Goal: Transaction & Acquisition: Purchase product/service

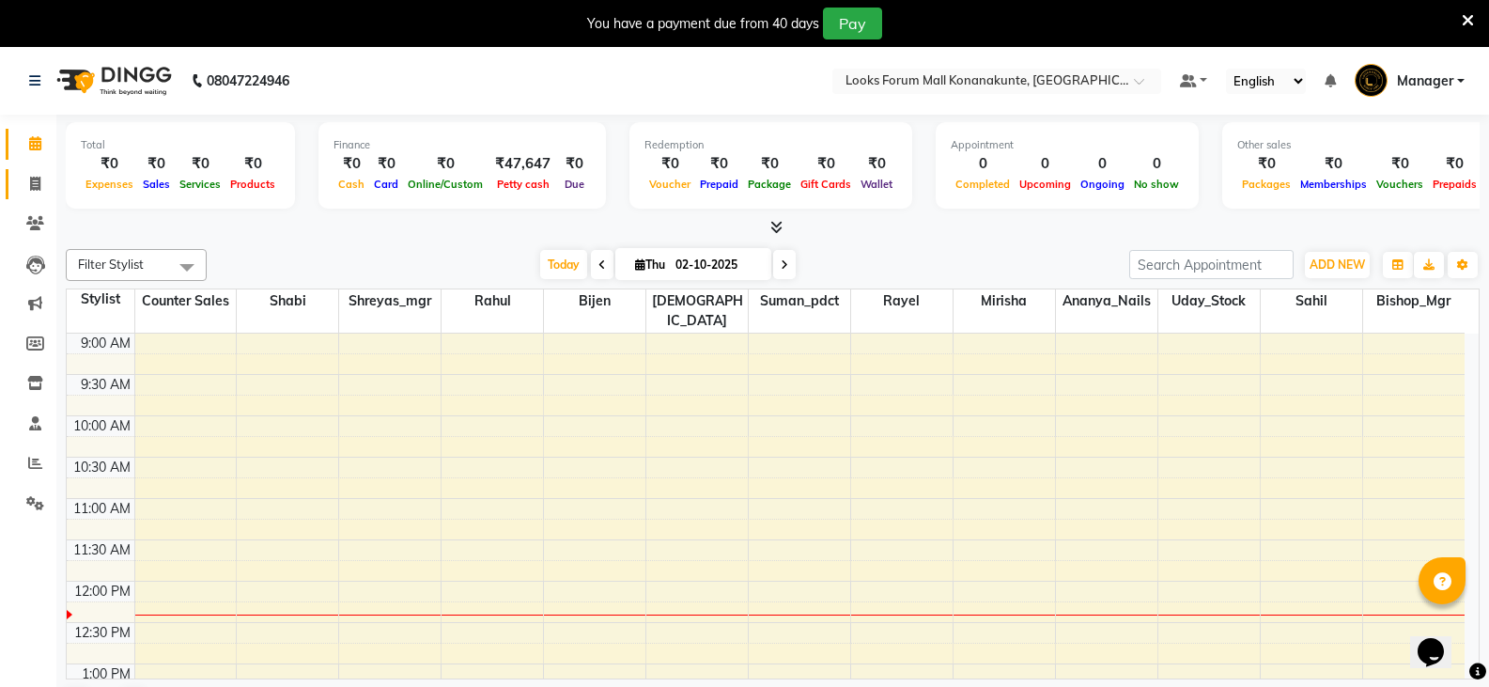
click at [25, 172] on link "Invoice" at bounding box center [28, 184] width 45 height 31
select select "service"
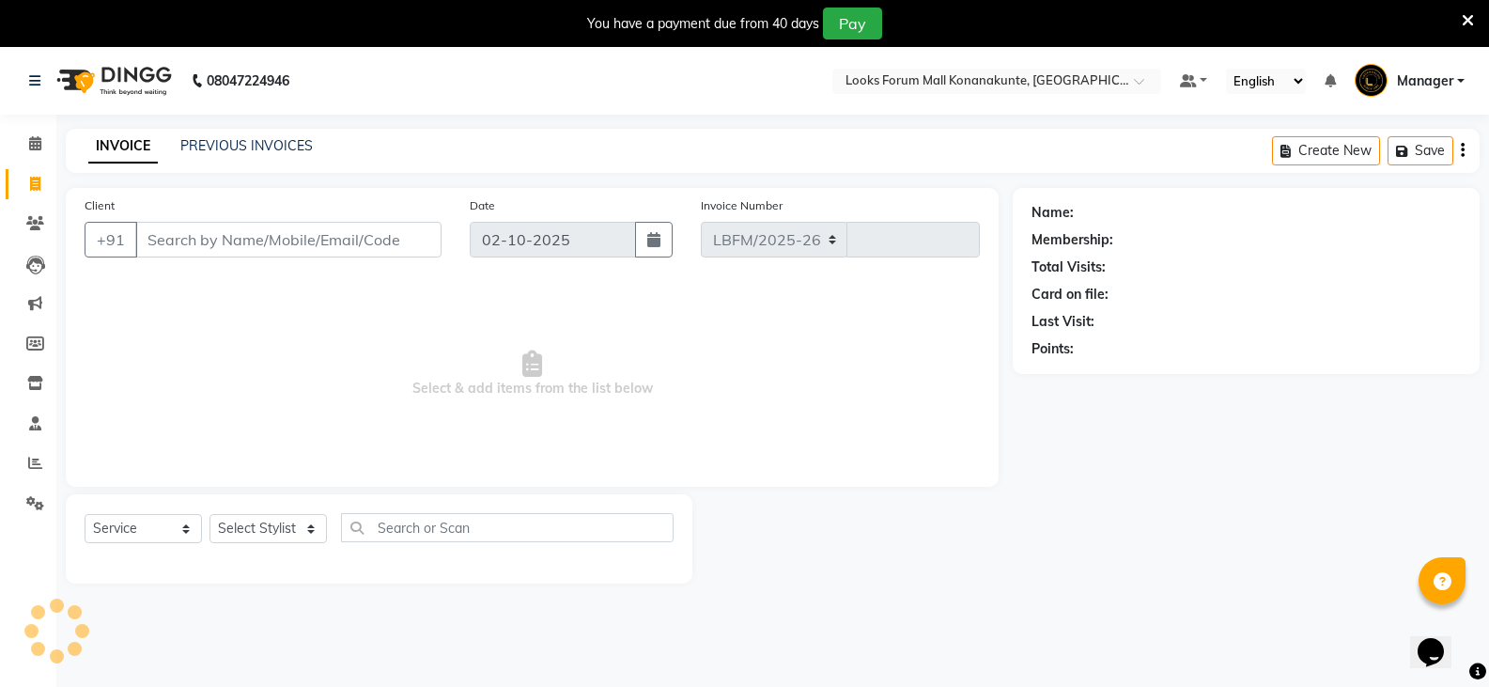
select select "8945"
type input "3664"
click at [254, 240] on input "Client" at bounding box center [288, 240] width 306 height 36
click at [298, 250] on input "Client" at bounding box center [288, 240] width 306 height 36
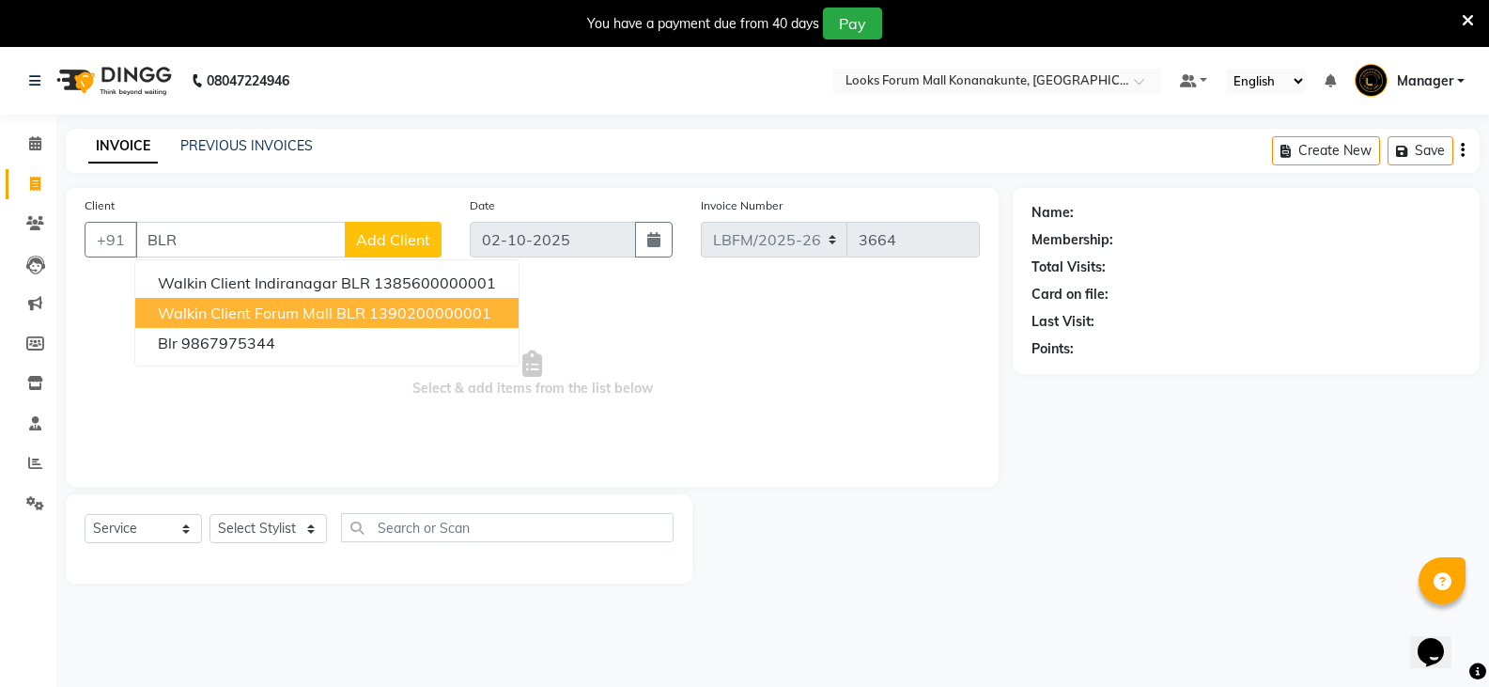
click at [305, 309] on span "Walkin Client Forum Mall BLR" at bounding box center [262, 312] width 208 height 19
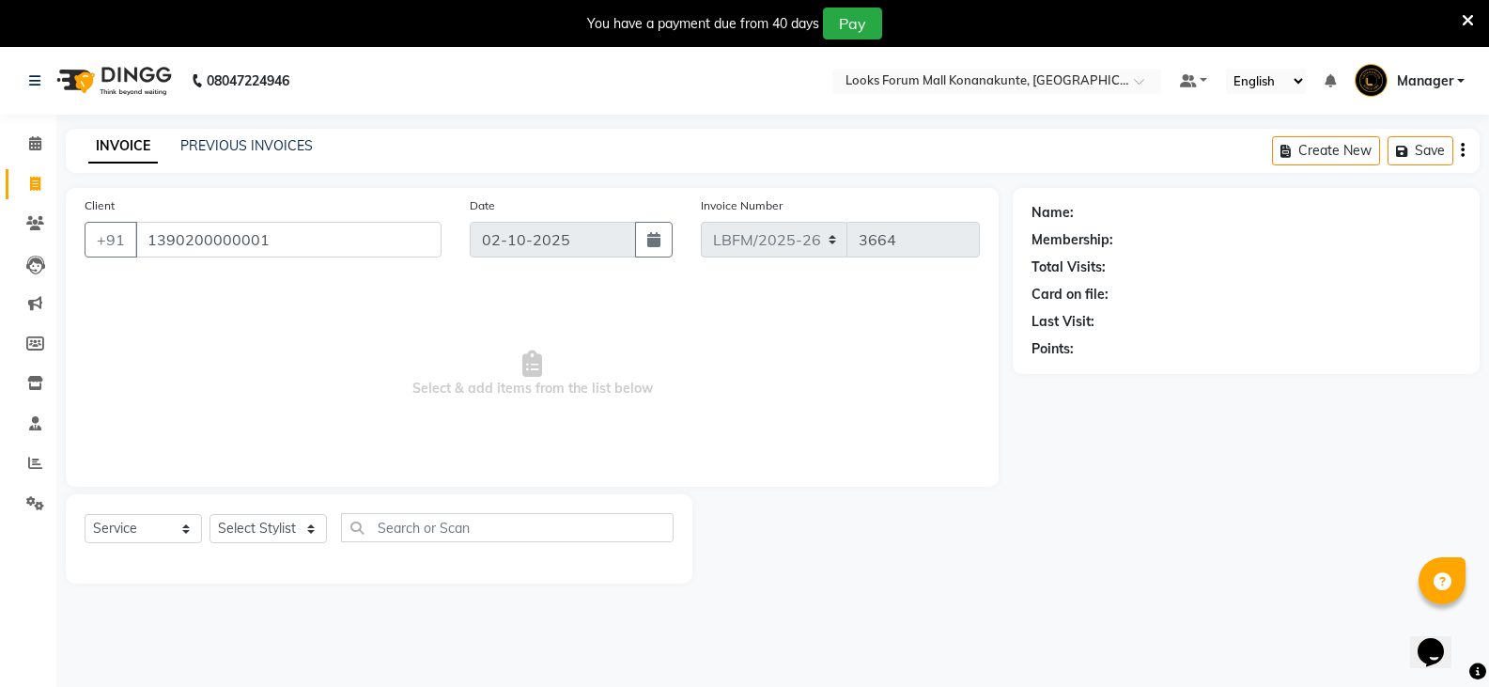
type input "1390200000001"
select select "1: Object"
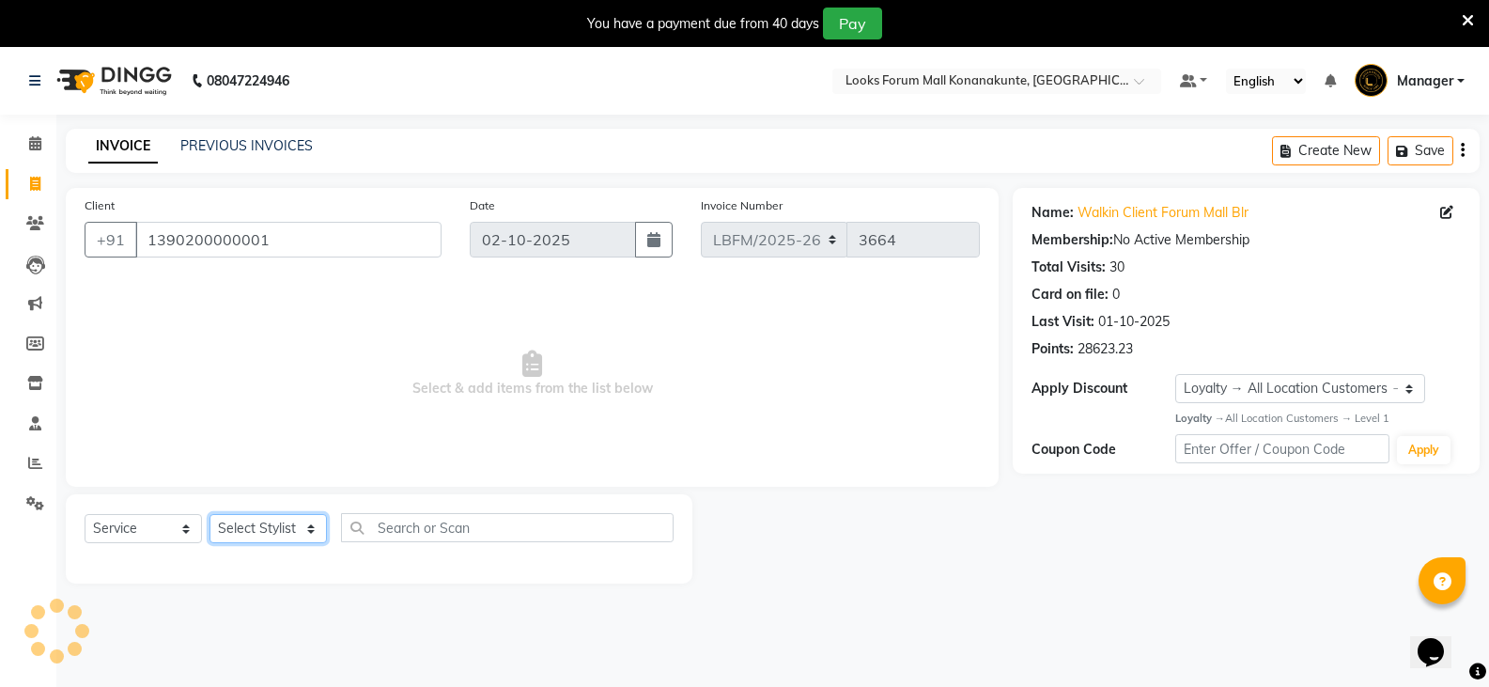
click at [296, 534] on select "Select Stylist Ananya_Nails [PERSON_NAME] Bijen Bishop_Mgr Counter Sales Manage…" at bounding box center [267, 528] width 117 height 29
select select "90392"
click at [209, 514] on select "Select Stylist Ananya_Nails [PERSON_NAME] Bijen Bishop_Mgr Counter Sales Manage…" at bounding box center [267, 528] width 117 height 29
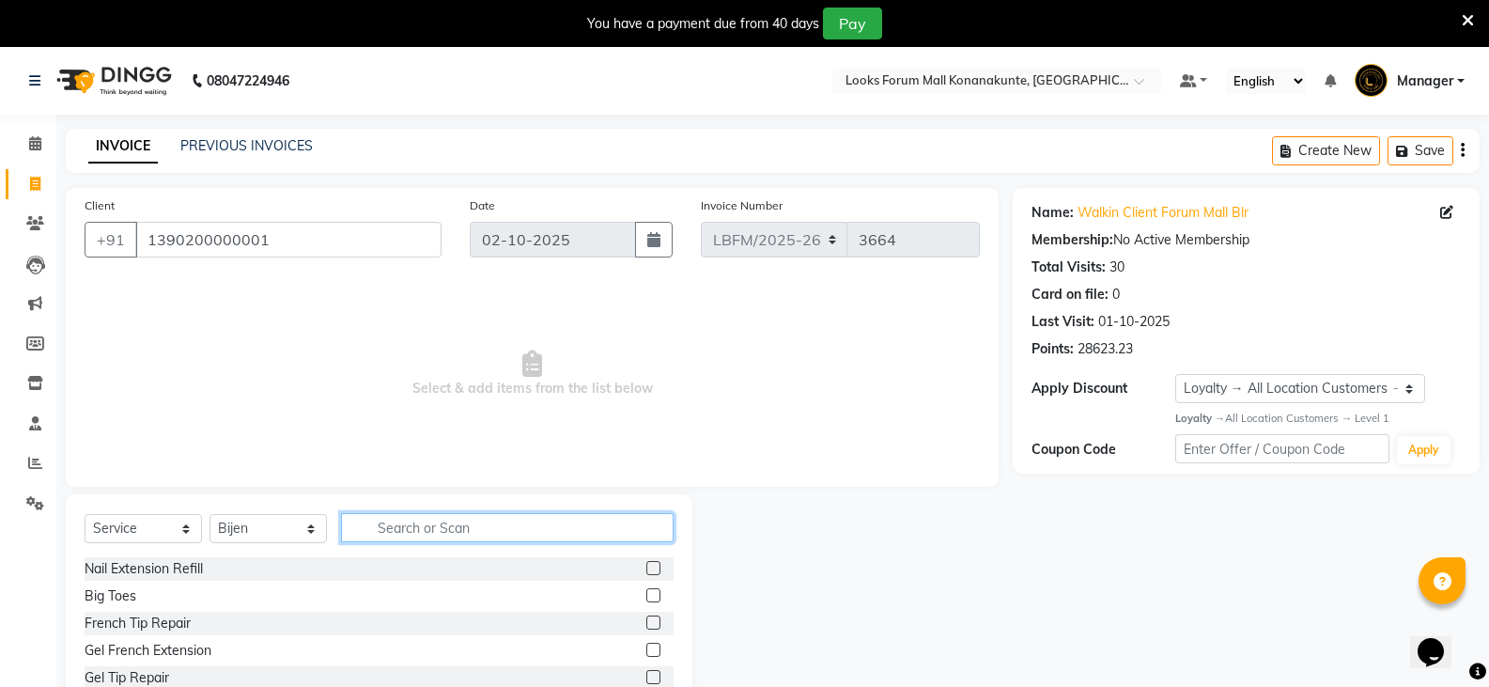
click at [456, 531] on input "text" at bounding box center [507, 527] width 333 height 29
type input "CUT"
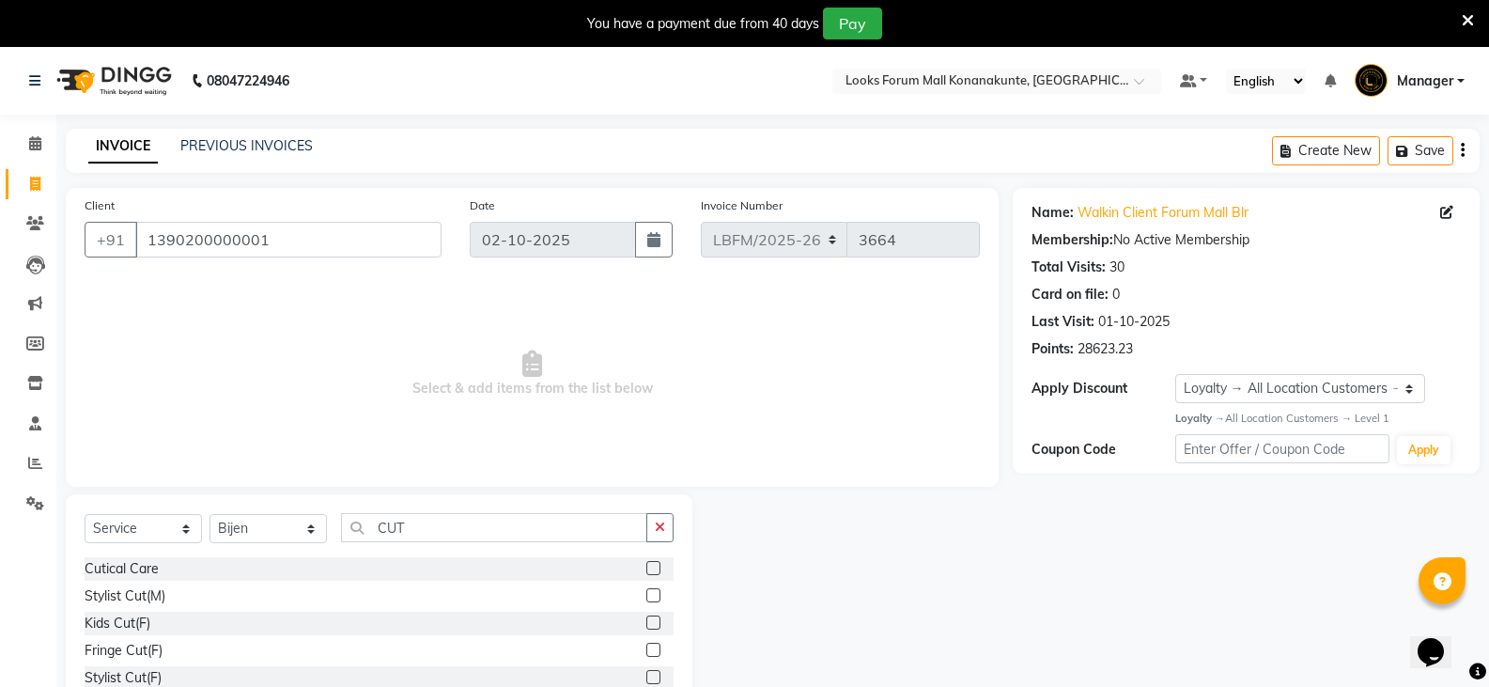
click at [646, 675] on label at bounding box center [653, 677] width 14 height 14
click at [646, 675] on input "checkbox" at bounding box center [652, 678] width 12 height 12
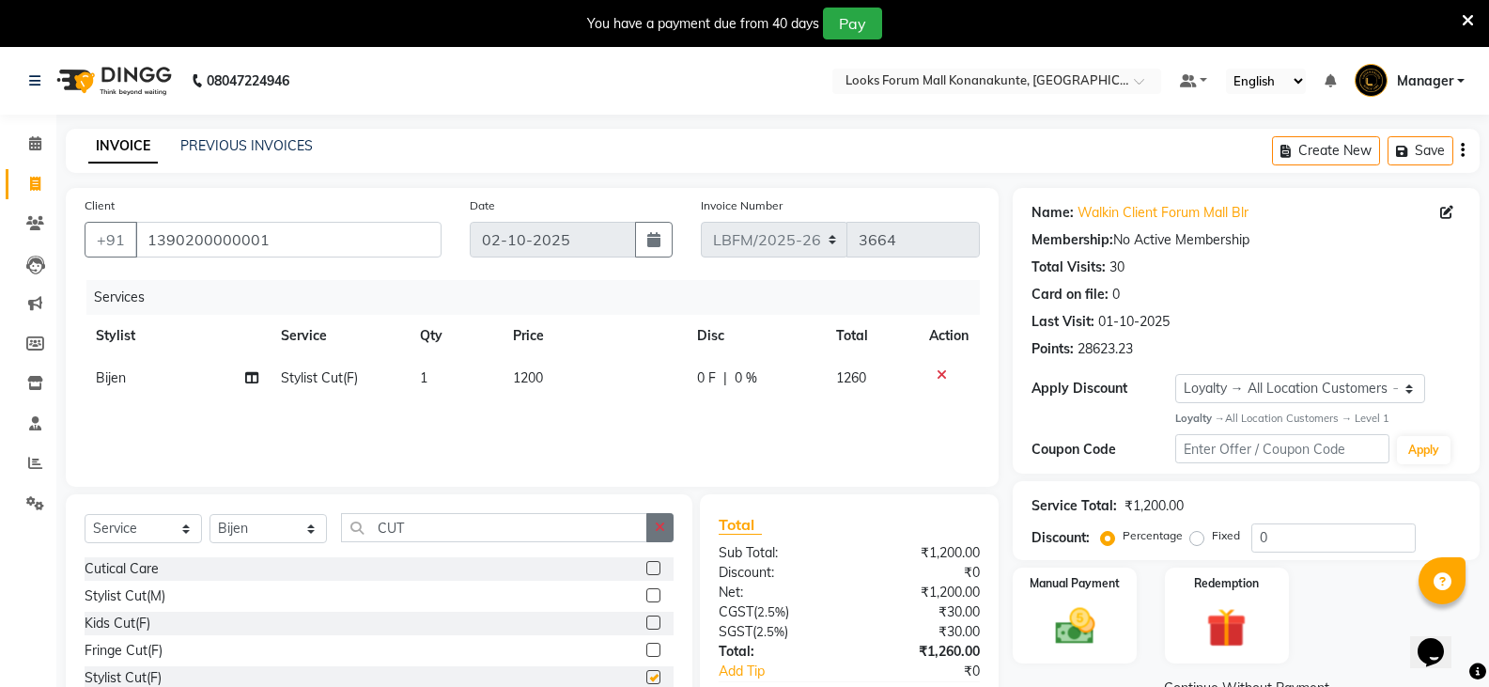
checkbox input "false"
click at [651, 534] on button "button" at bounding box center [659, 527] width 27 height 29
click at [941, 376] on icon at bounding box center [941, 374] width 10 height 13
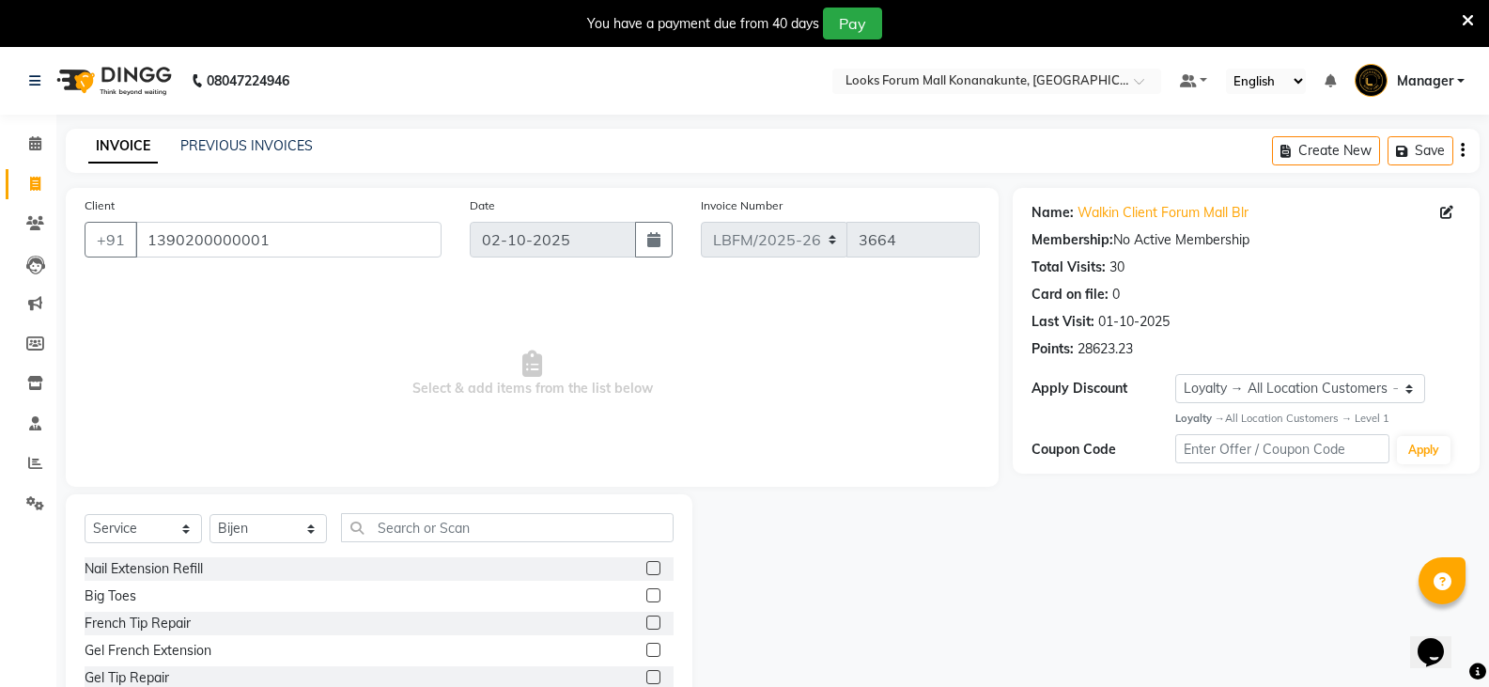
click at [560, 555] on div "Select Service Product Membership Package Voucher Prepaid Gift Card Select Styl…" at bounding box center [379, 535] width 589 height 44
click at [562, 544] on div "Select Service Product Membership Package Voucher Prepaid Gift Card Select Styl…" at bounding box center [379, 535] width 589 height 44
click at [568, 533] on input "text" at bounding box center [507, 527] width 333 height 29
type input "X"
type input "CUT"
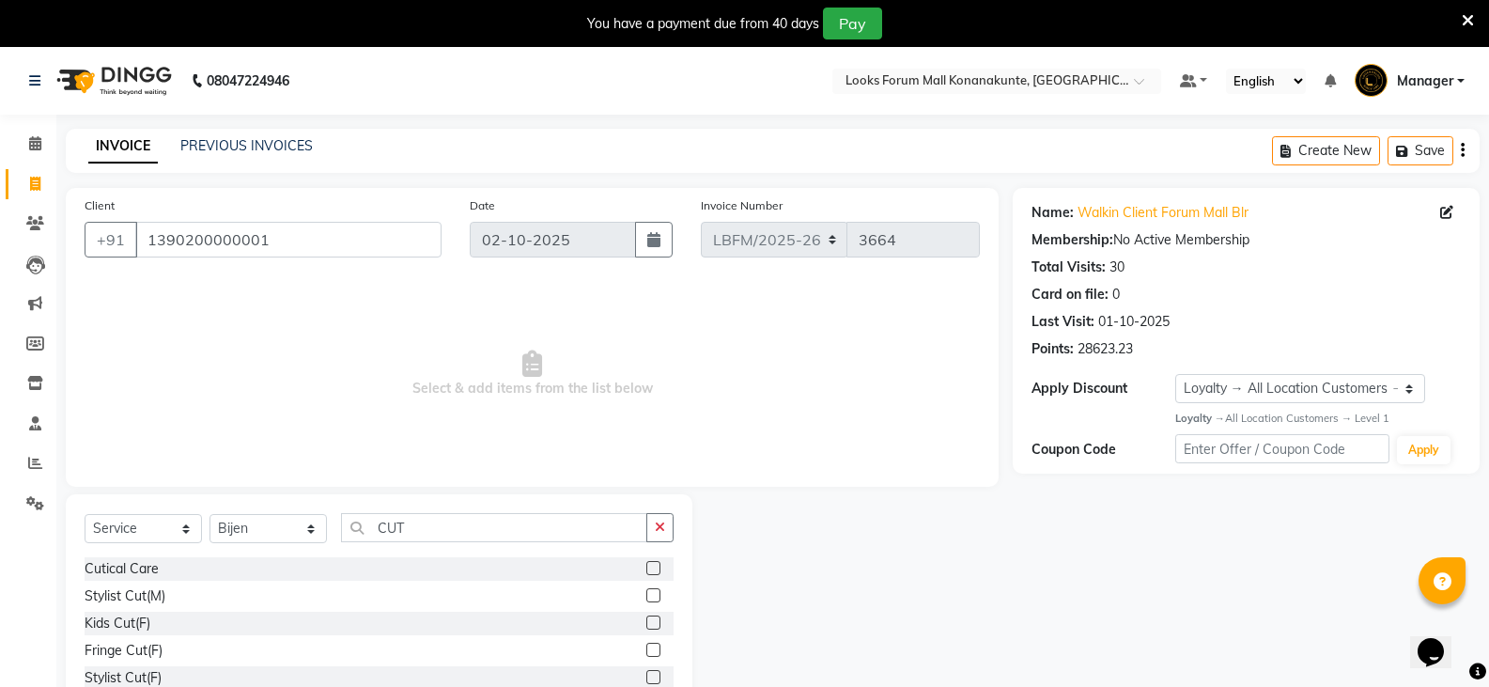
click at [627, 592] on div "Stylist Cut(M)" at bounding box center [379, 595] width 589 height 23
click at [646, 593] on label at bounding box center [653, 595] width 14 height 14
click at [646, 593] on input "checkbox" at bounding box center [652, 596] width 12 height 12
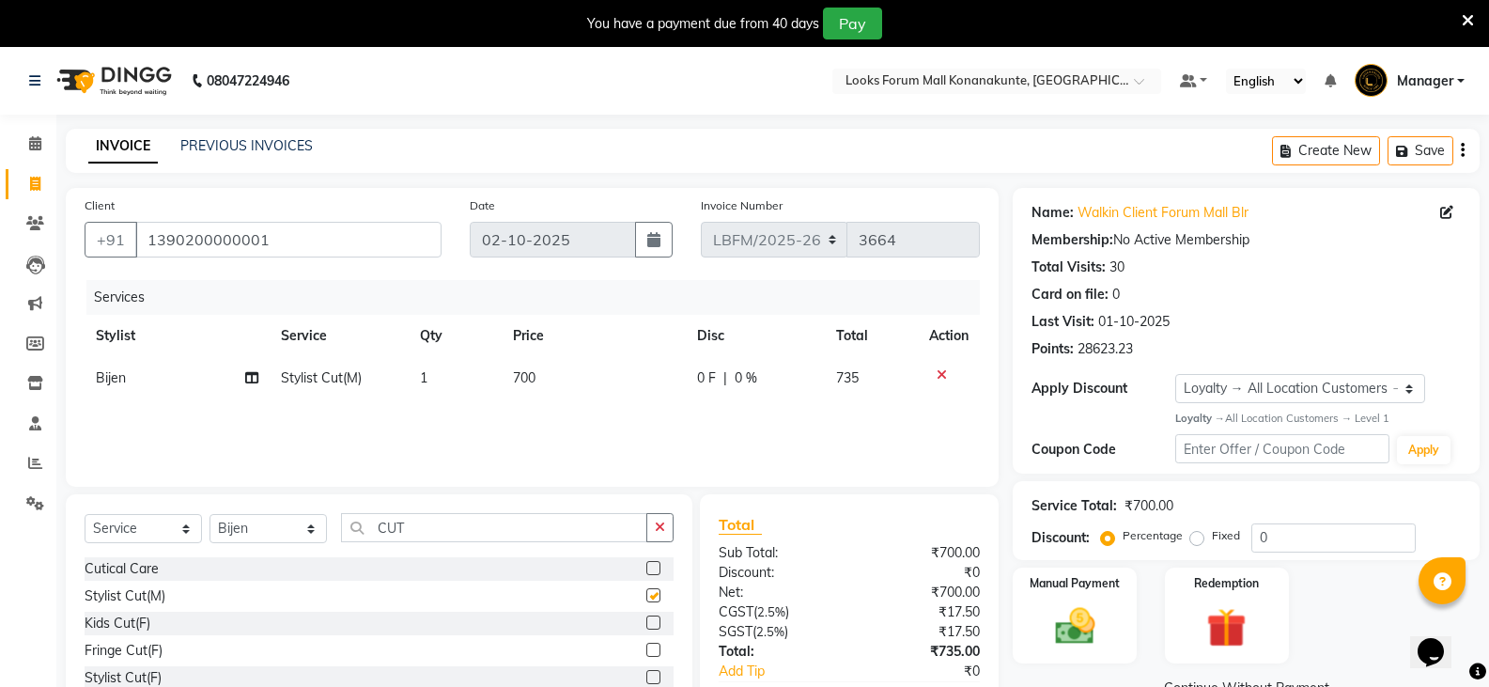
checkbox input "false"
click at [534, 377] on span "700" at bounding box center [524, 377] width 23 height 17
select select "90392"
click at [583, 399] on td "700" at bounding box center [598, 392] width 140 height 71
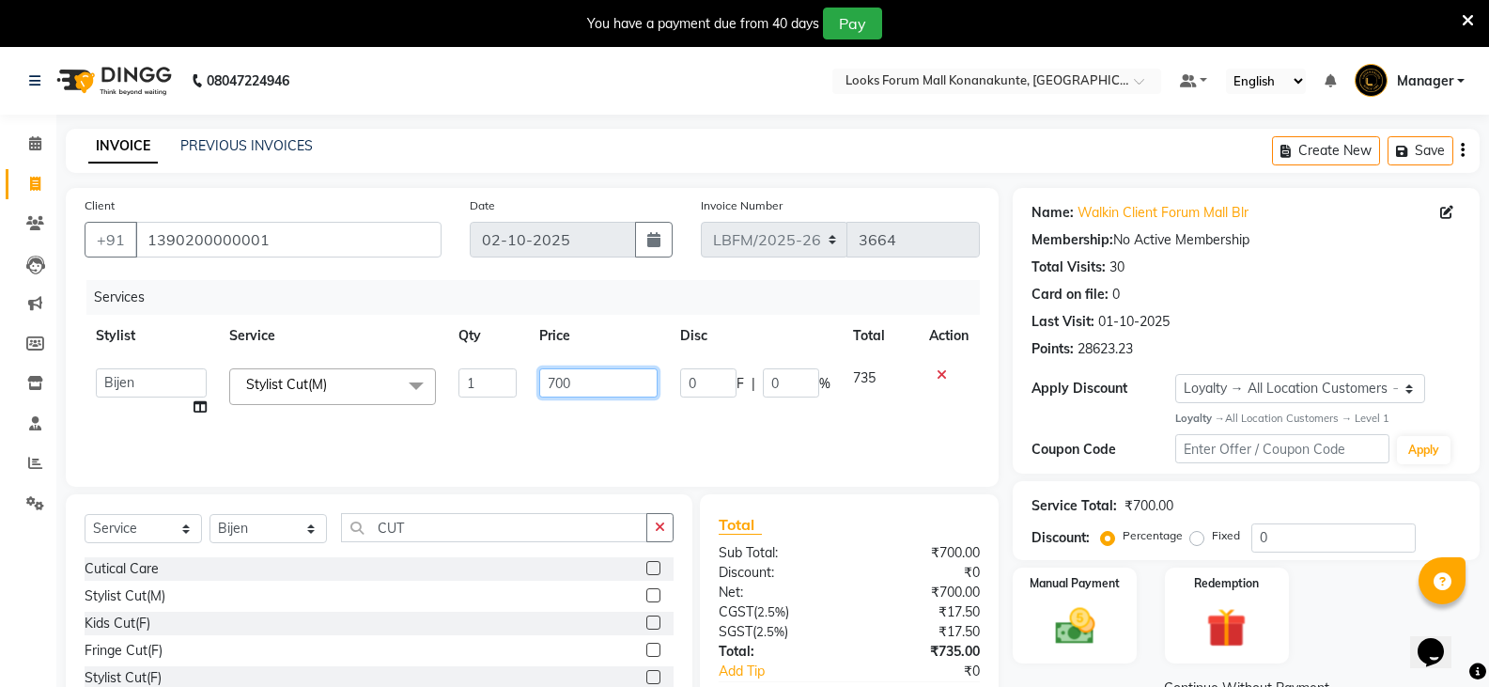
click at [599, 385] on input "700" at bounding box center [597, 382] width 117 height 29
type input "7"
type input "1400"
click at [643, 425] on div "Services Stylist Service Qty Price Disc Total Action Ananya_Nails [PERSON_NAME]…" at bounding box center [532, 374] width 895 height 188
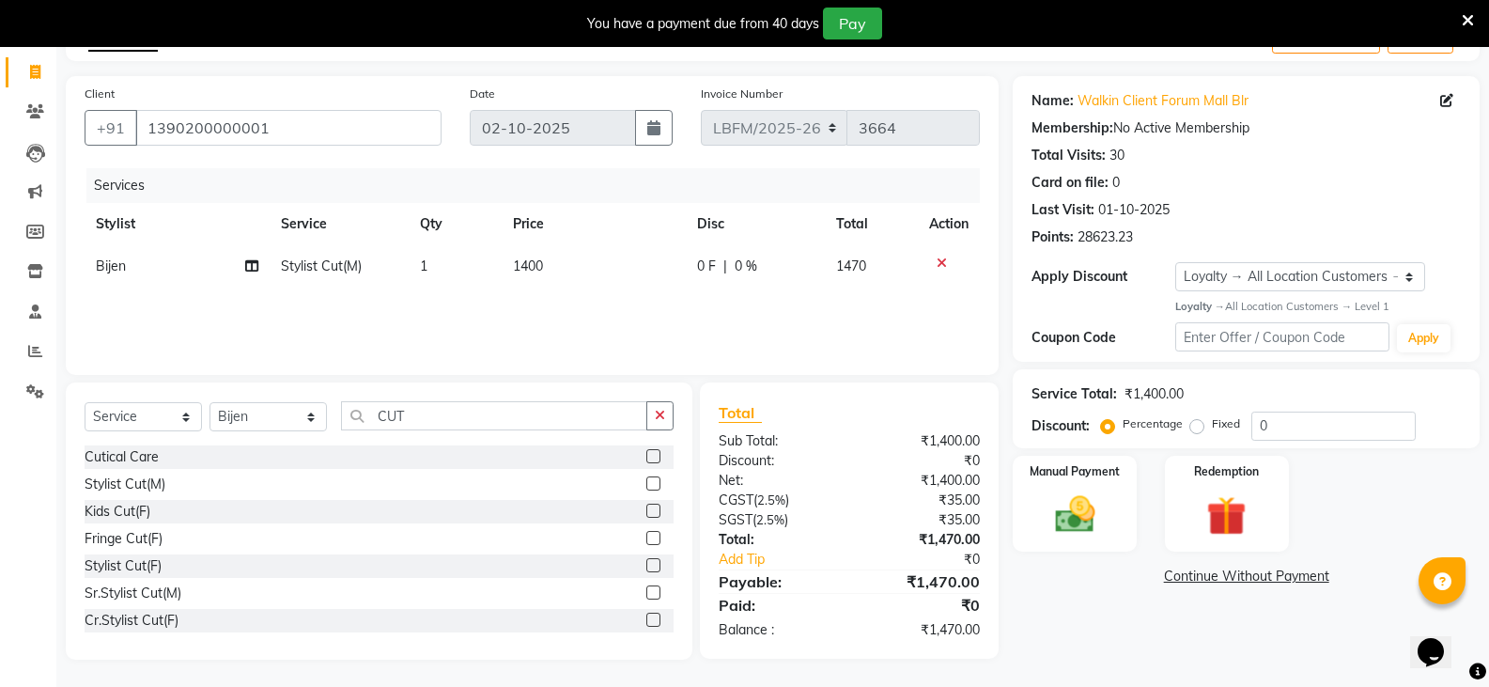
scroll to position [113, 0]
click at [1064, 520] on img at bounding box center [1074, 513] width 67 height 48
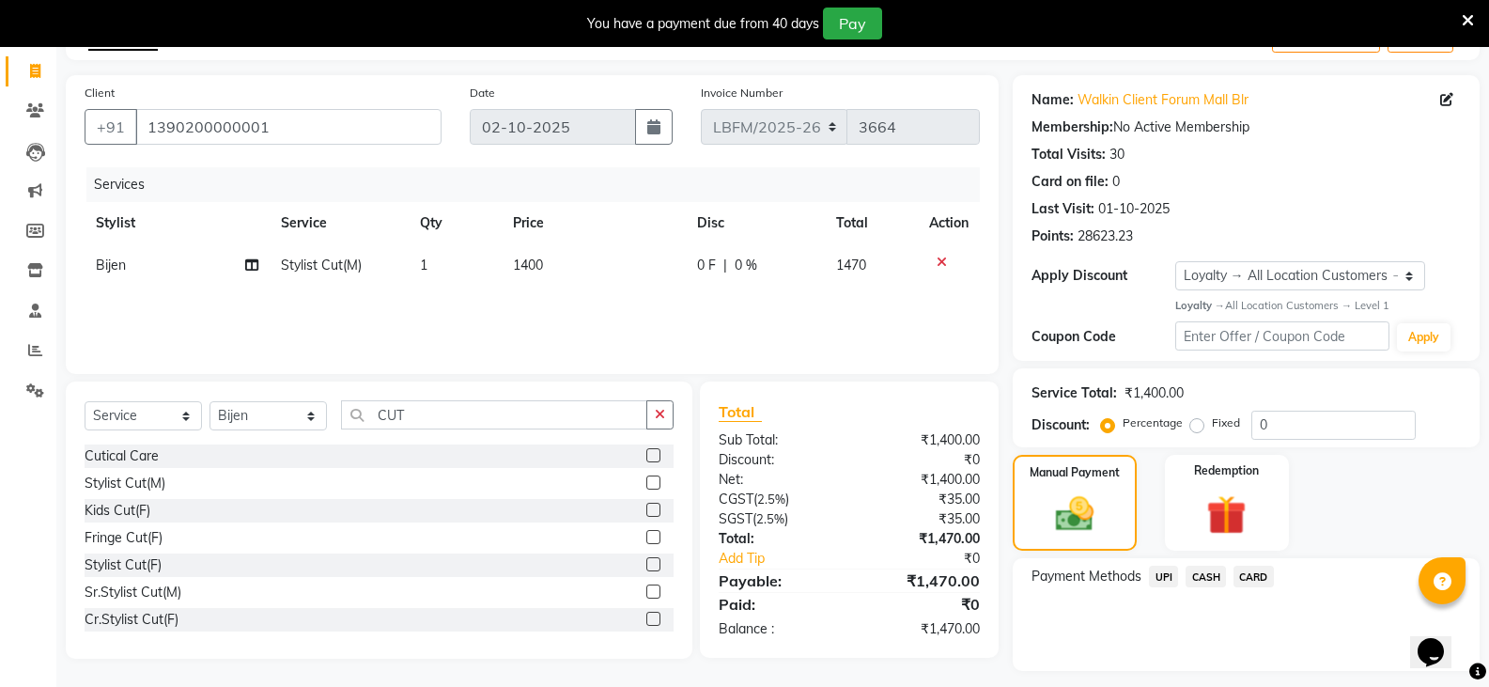
click at [1221, 567] on span "CASH" at bounding box center [1205, 576] width 40 height 22
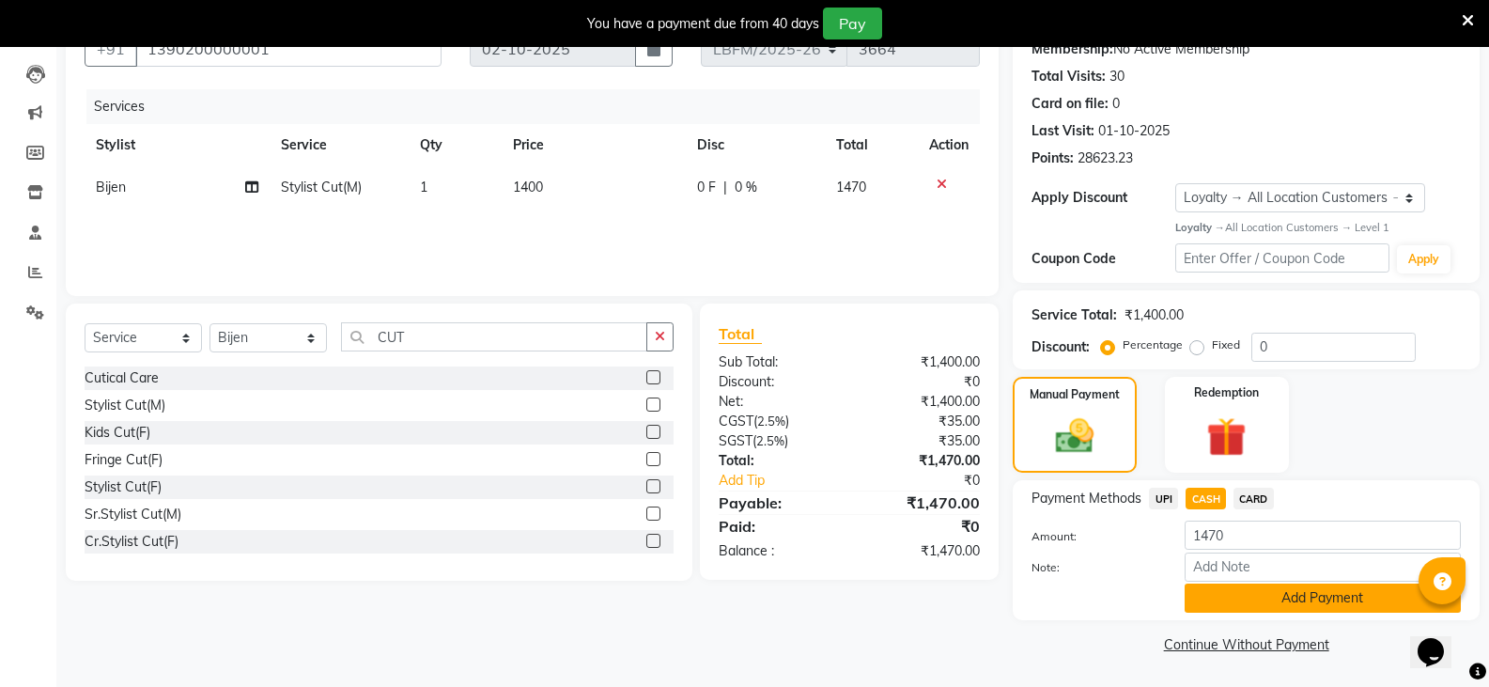
click at [1232, 594] on button "Add Payment" at bounding box center [1322, 597] width 276 height 29
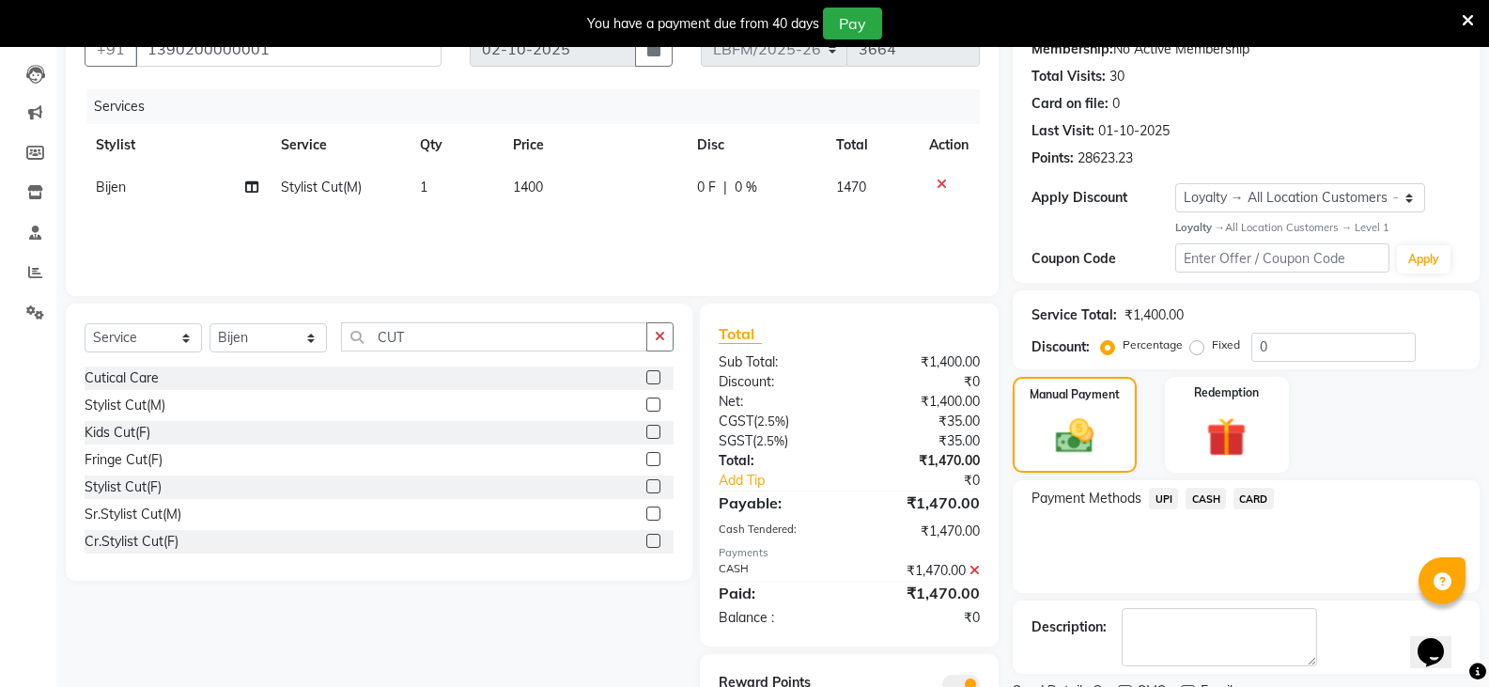
scroll to position [271, 0]
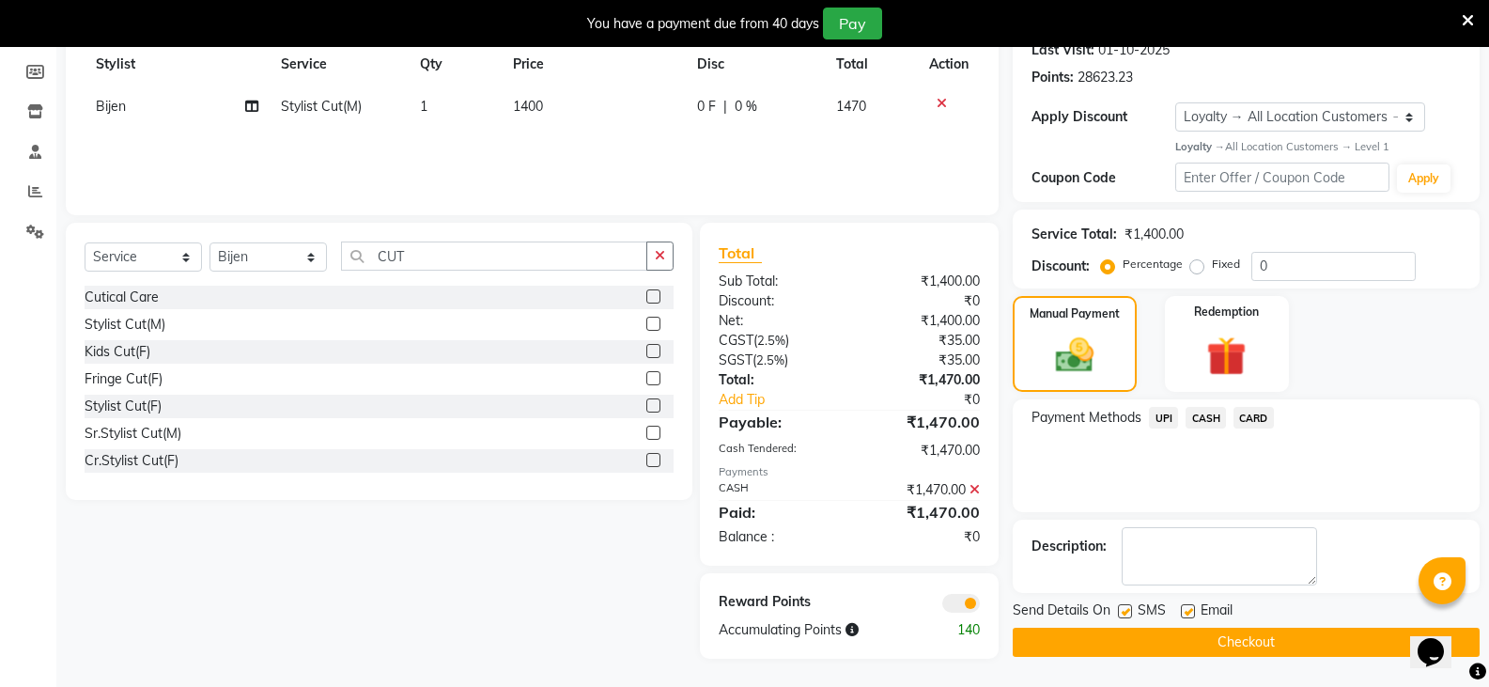
drag, startPoint x: 1096, startPoint y: 606, endPoint x: 1072, endPoint y: 592, distance: 28.2
click at [1077, 596] on div "Name: Walkin Client Forum Mall Blr Membership: No Active Membership Total Visit…" at bounding box center [1253, 287] width 481 height 742
click at [976, 489] on icon at bounding box center [974, 489] width 10 height 13
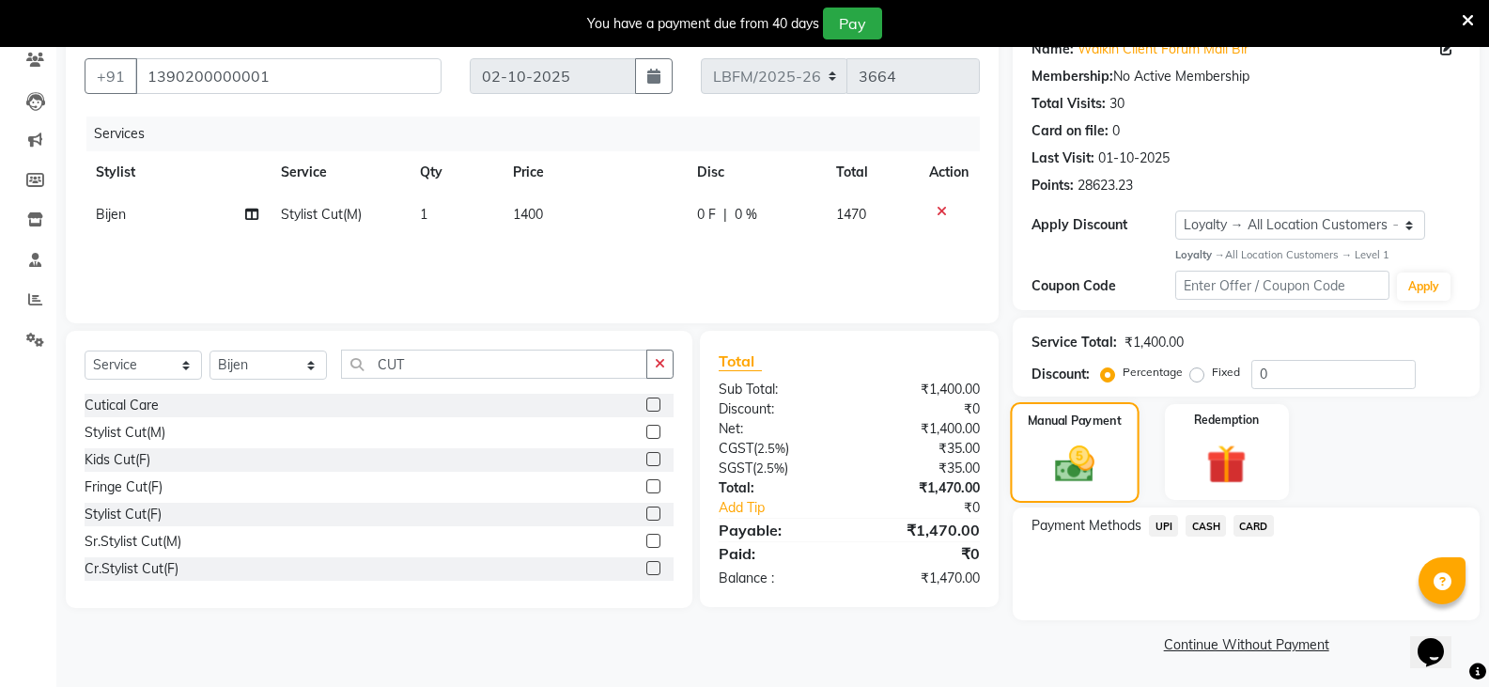
scroll to position [163, 0]
click at [1208, 522] on span "CASH" at bounding box center [1205, 526] width 40 height 22
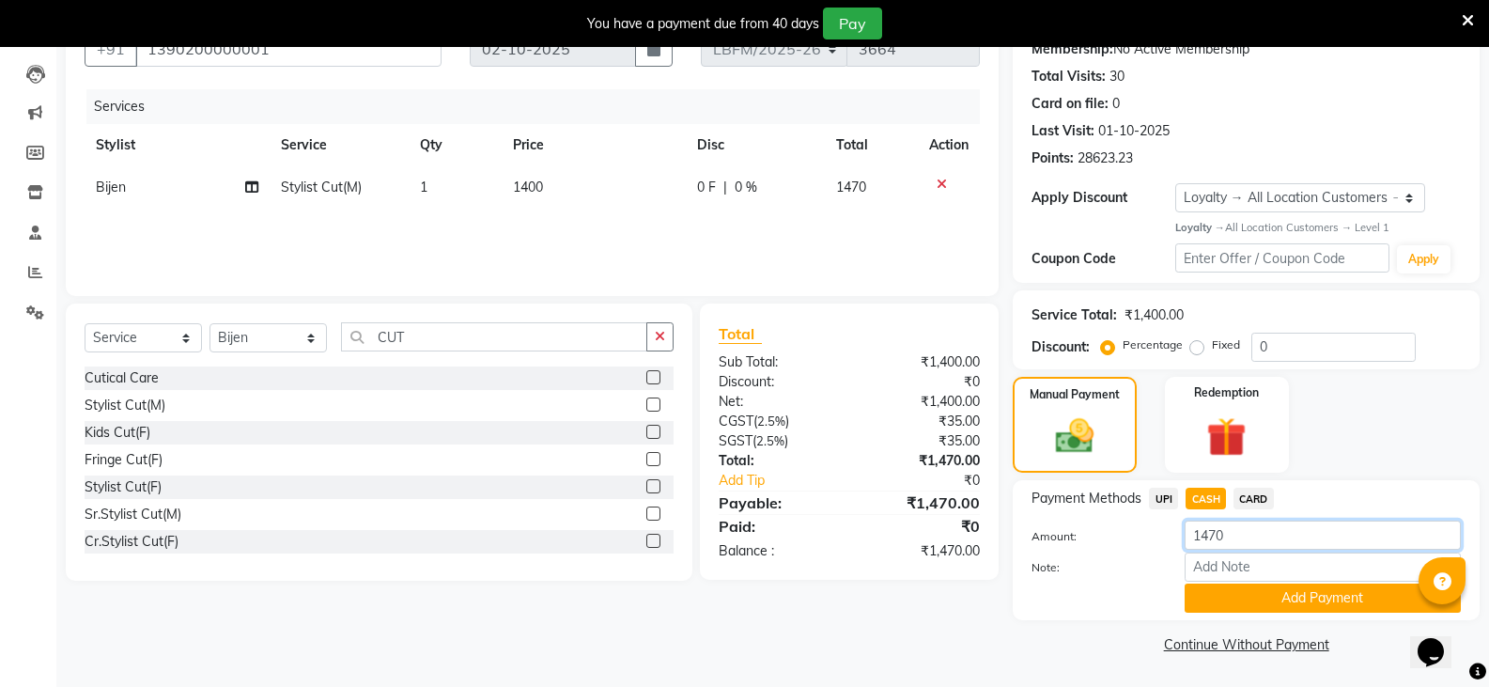
click at [1222, 543] on input "1470" at bounding box center [1322, 534] width 276 height 29
type input "1"
type input "1500"
click at [1230, 605] on button "Add Payment" at bounding box center [1322, 597] width 276 height 29
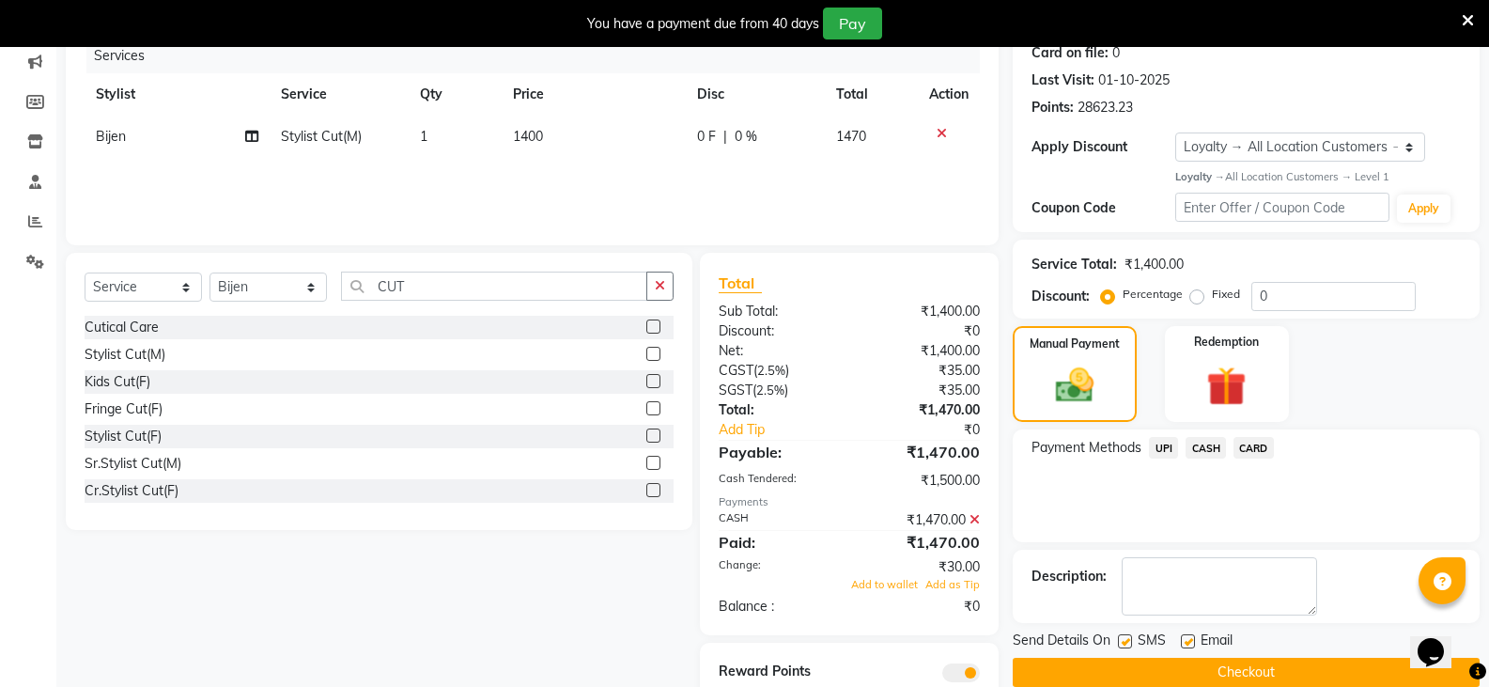
scroll to position [311, 0]
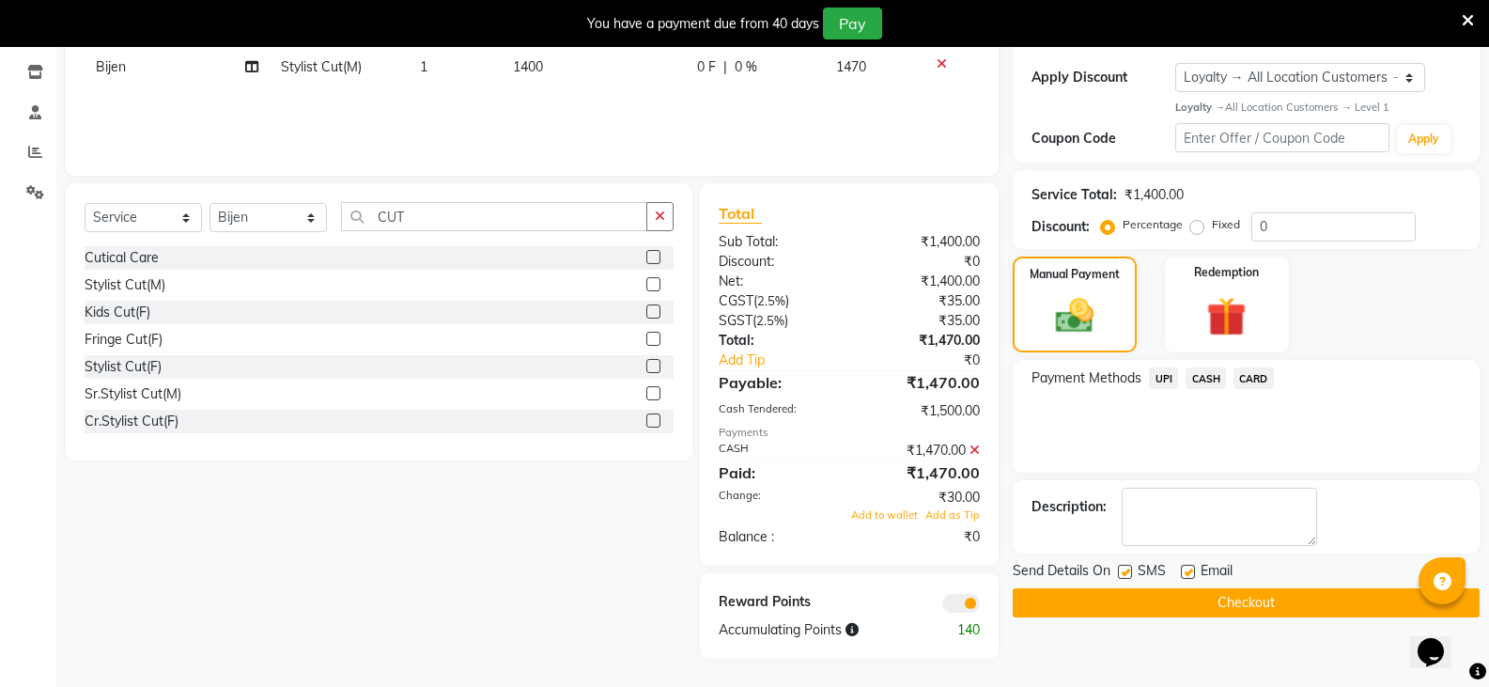
click at [1192, 607] on button "Checkout" at bounding box center [1246, 602] width 467 height 29
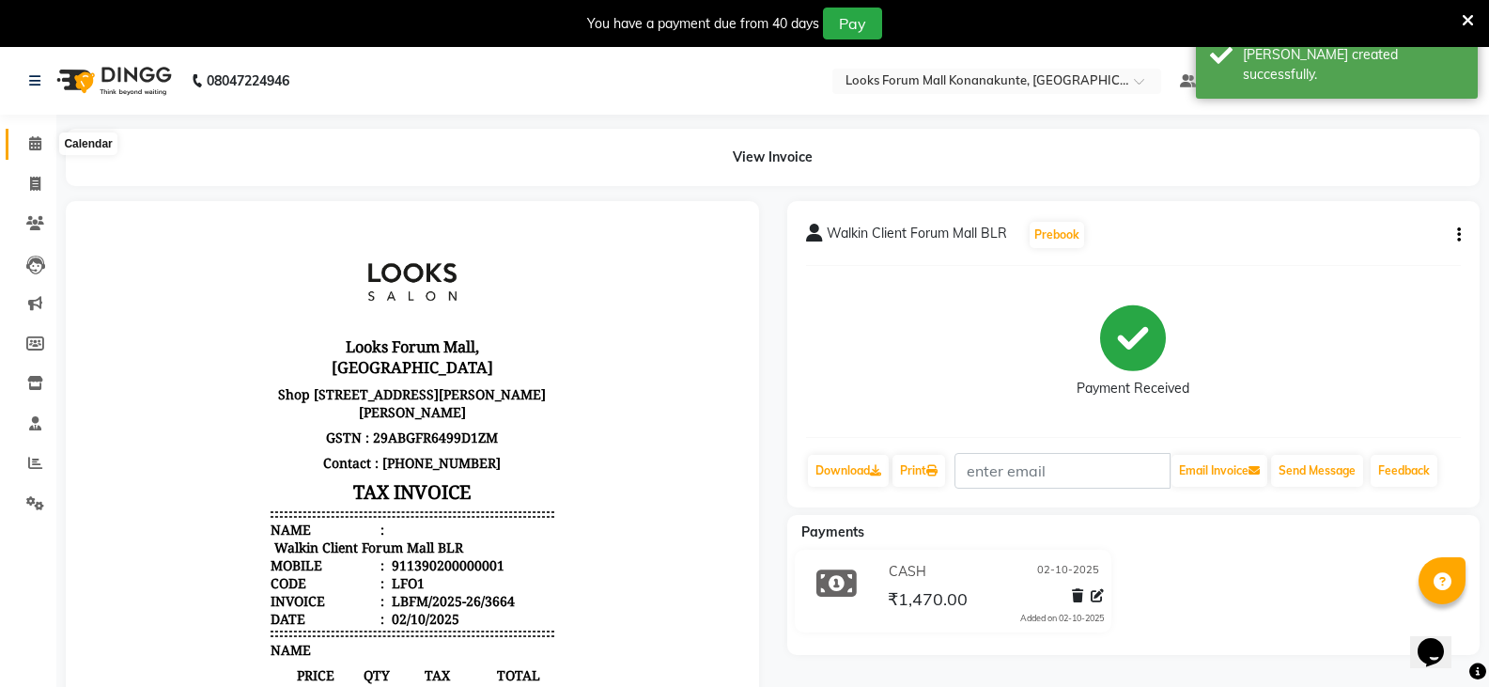
click at [39, 138] on icon at bounding box center [35, 143] width 12 height 14
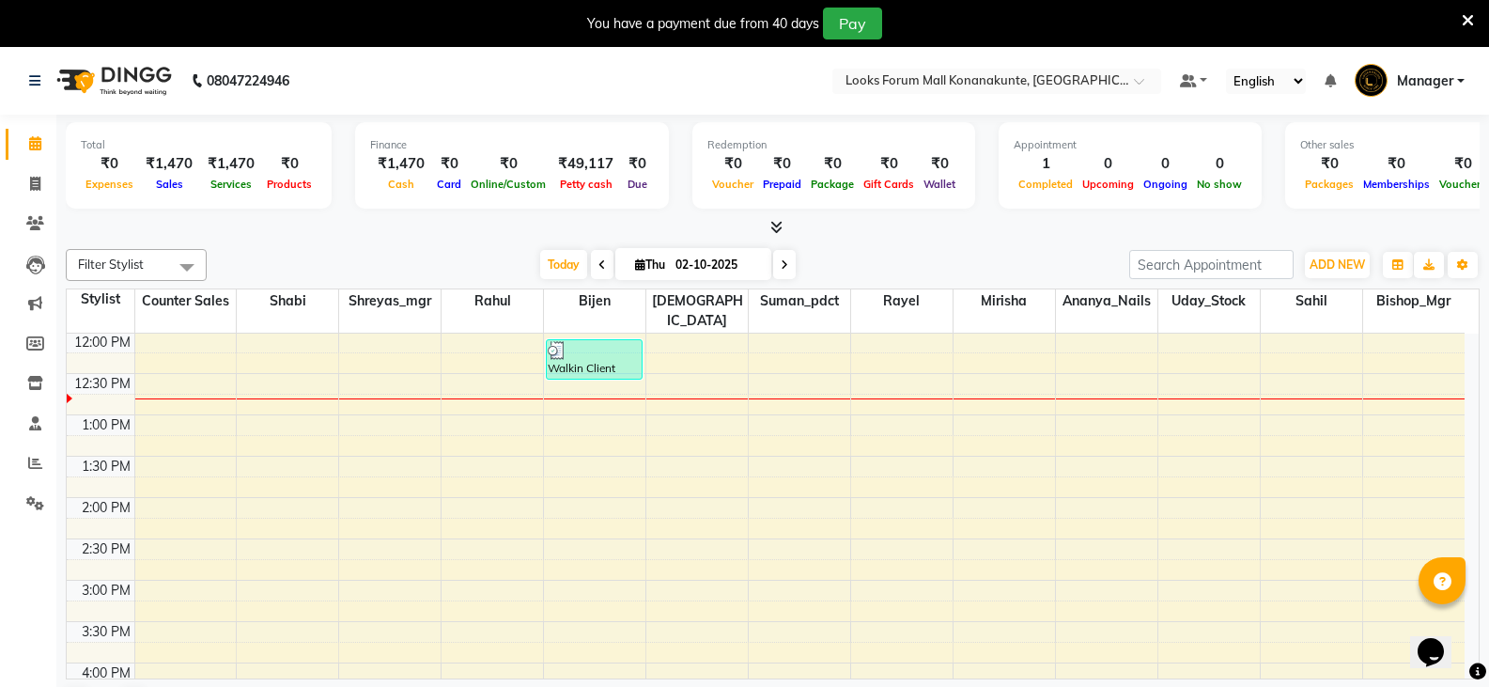
scroll to position [282, 0]
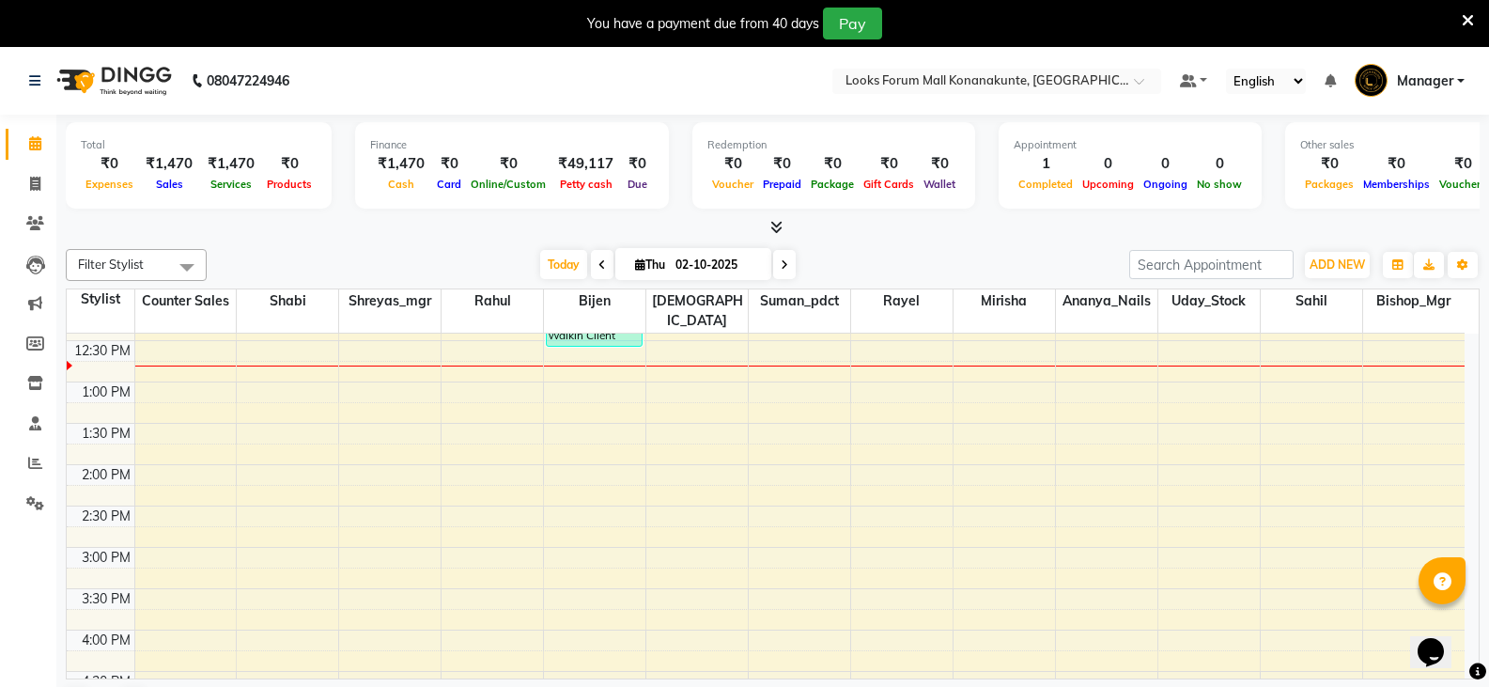
click at [527, 458] on div "9:00 AM 9:30 AM 10:00 AM 10:30 AM 11:00 AM 11:30 AM 12:00 PM 12:30 PM 1:00 PM 1…" at bounding box center [766, 630] width 1398 height 1156
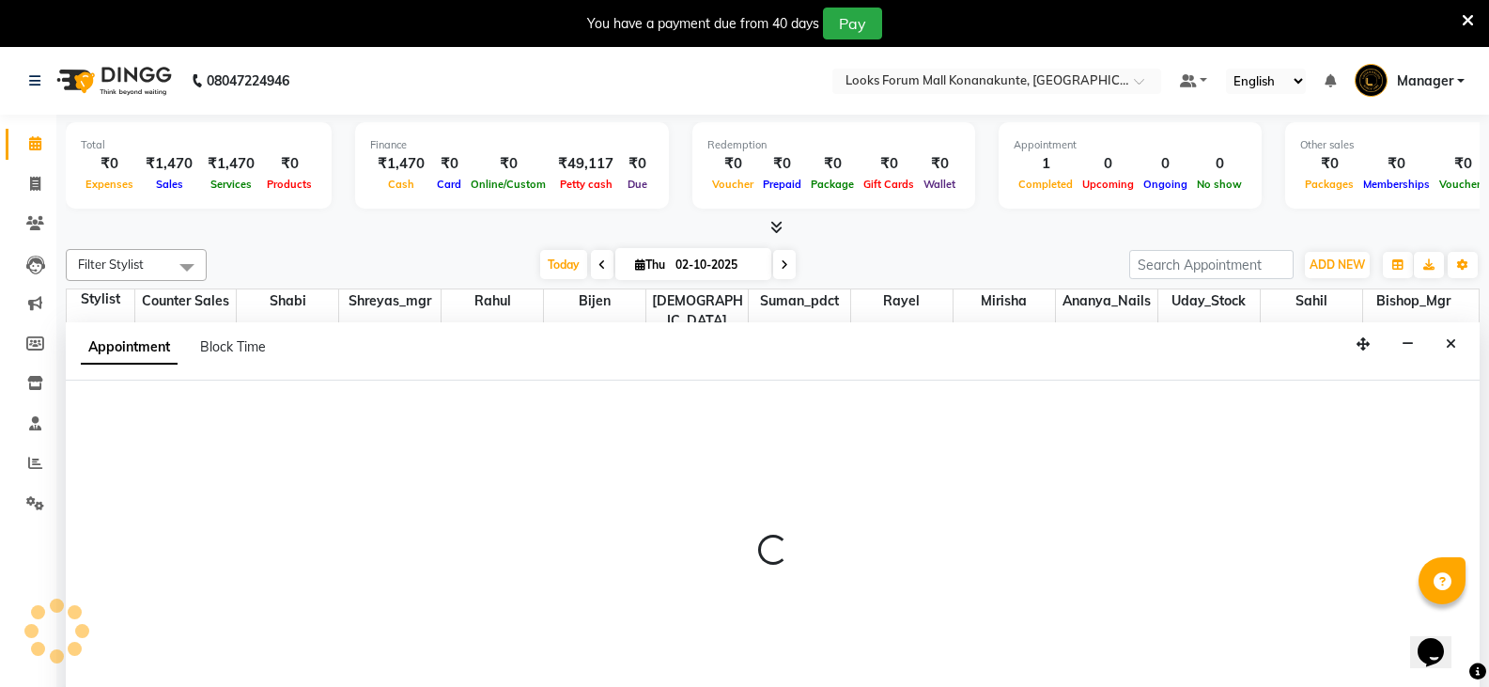
scroll to position [48, 0]
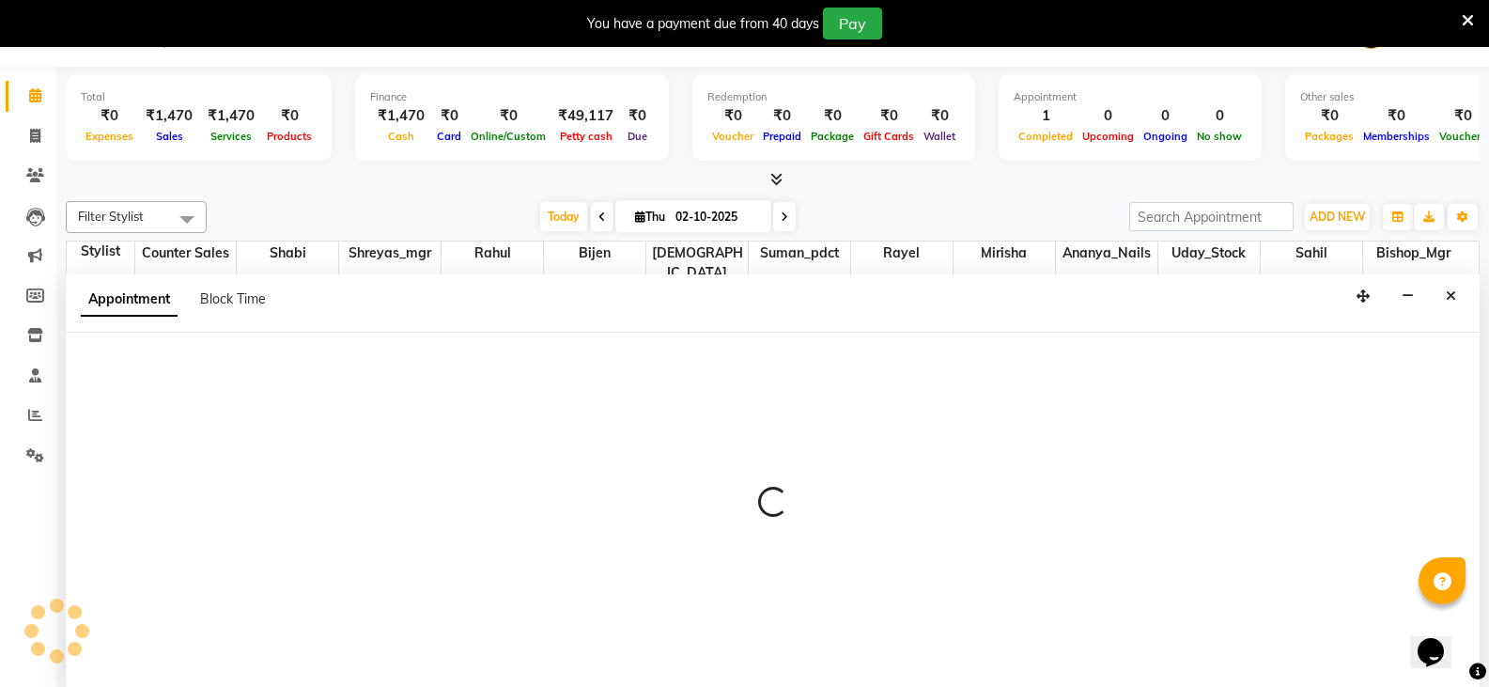
select select "90391"
select select "840"
select select "tentative"
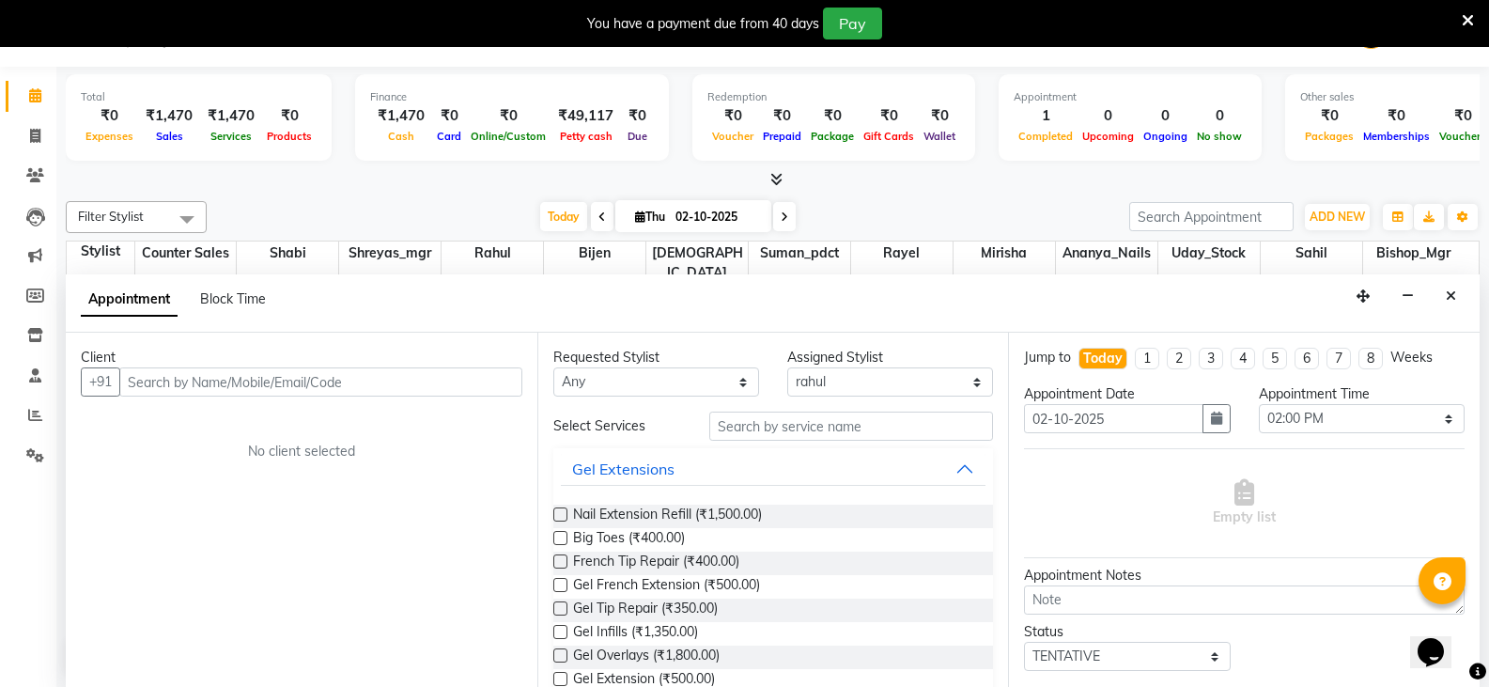
click at [310, 361] on div "Client" at bounding box center [301, 358] width 441 height 20
click at [317, 378] on input "text" at bounding box center [320, 381] width 403 height 29
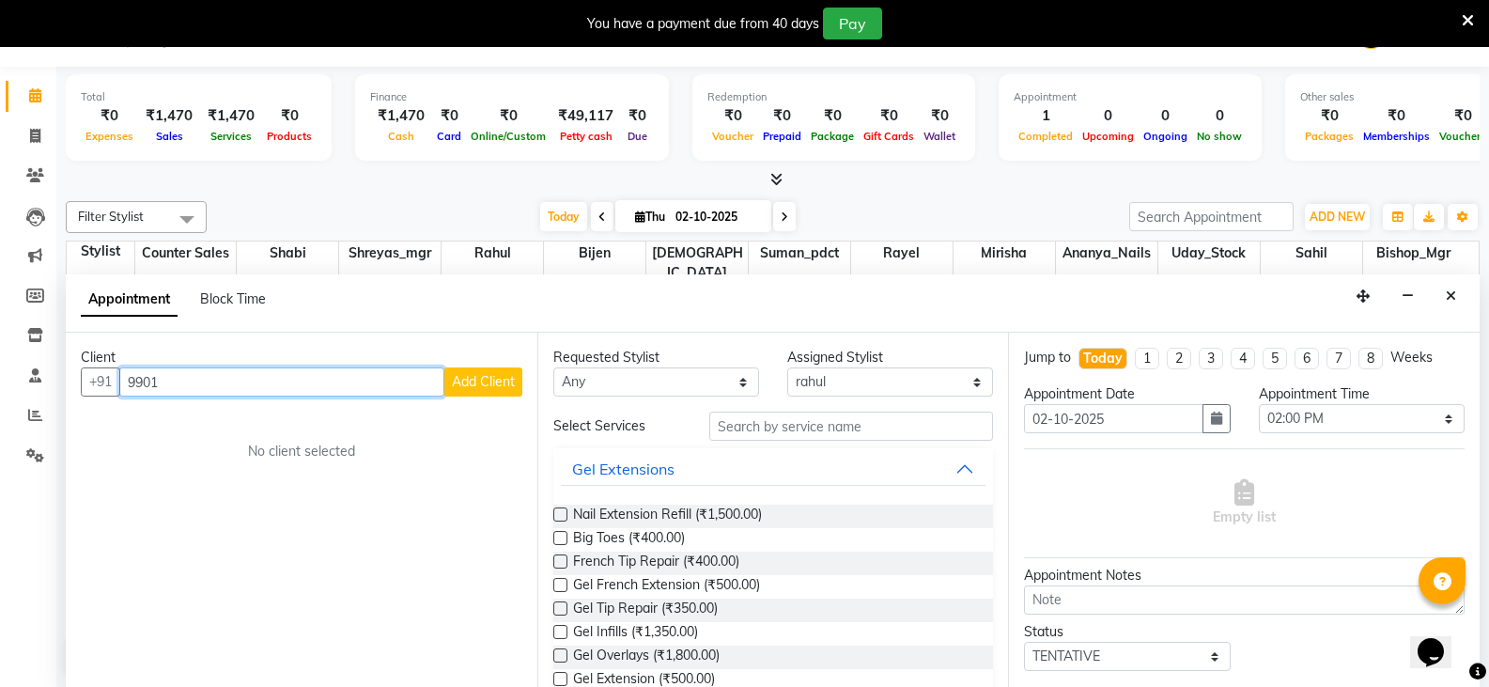
type input "99011"
